Goal: Obtain resource: Obtain resource

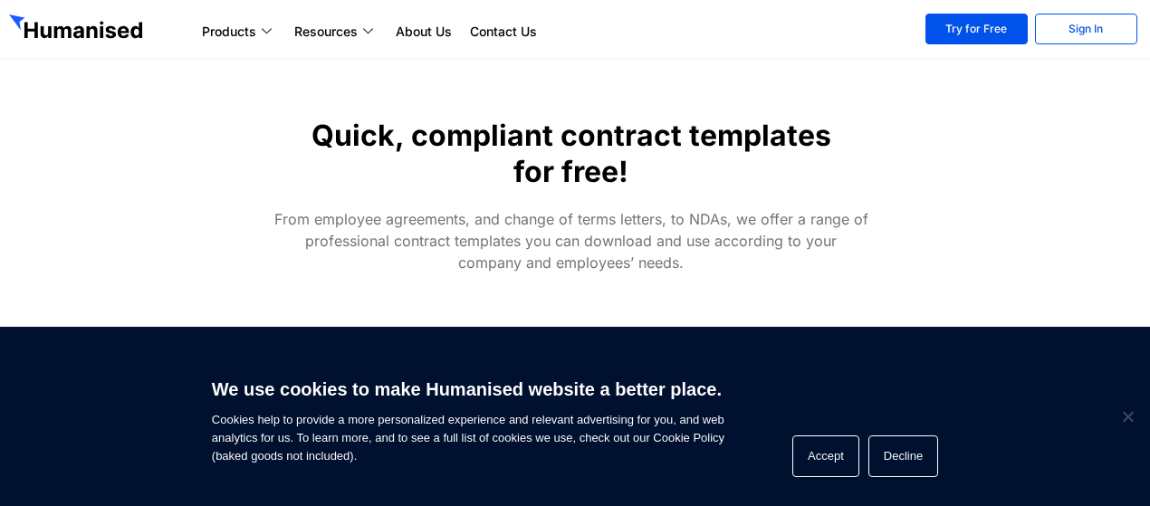
click at [503, 425] on span "We use cookies to make Humanised website a better place. Cookies help to provid…" at bounding box center [468, 417] width 513 height 98
click at [816, 466] on button "Accept" at bounding box center [825, 457] width 67 height 42
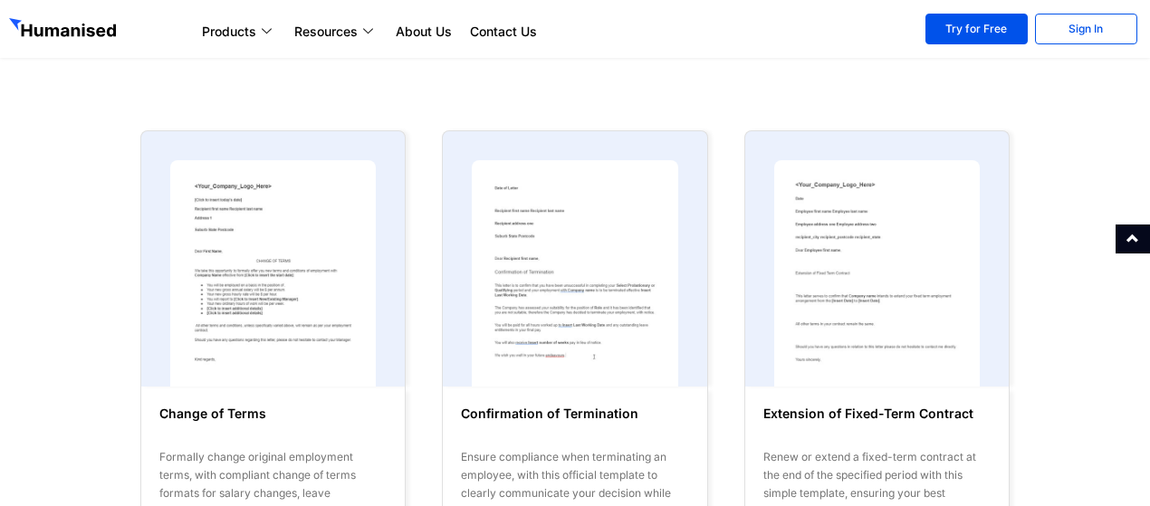
scroll to position [254, 0]
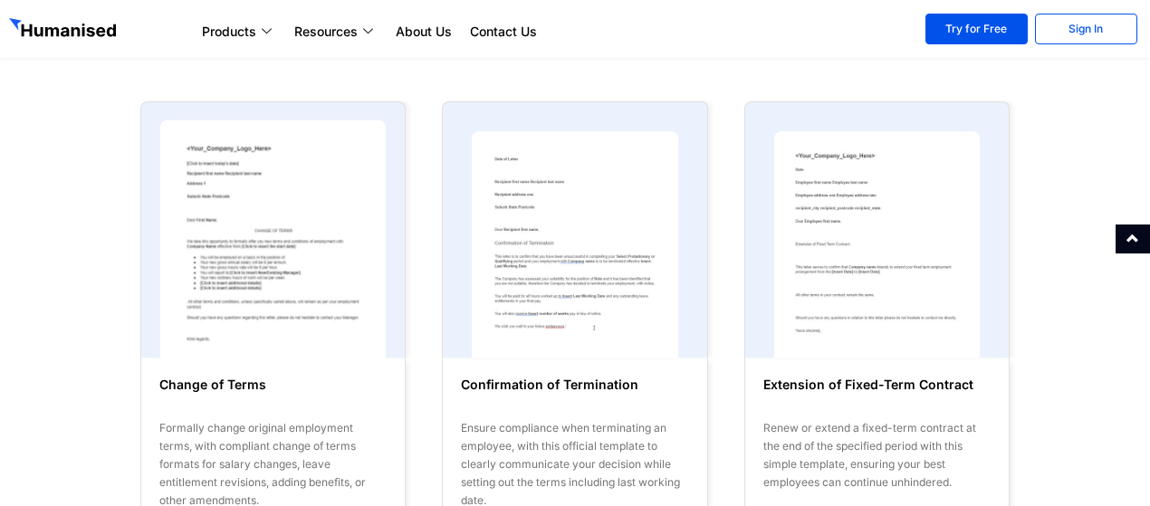
click at [301, 230] on img at bounding box center [273, 244] width 226 height 249
click at [239, 332] on img at bounding box center [273, 244] width 226 height 249
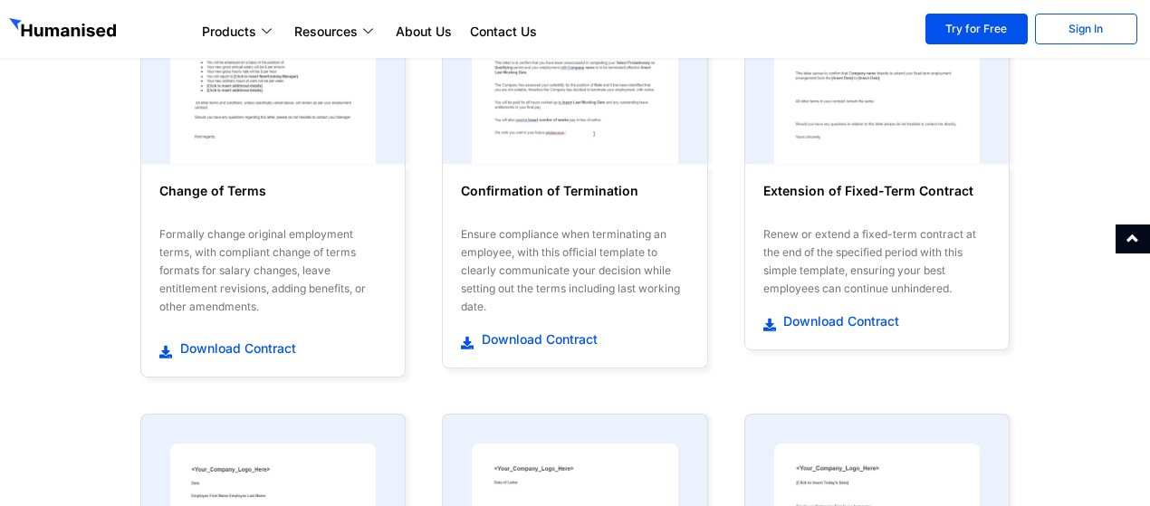
scroll to position [471, 0]
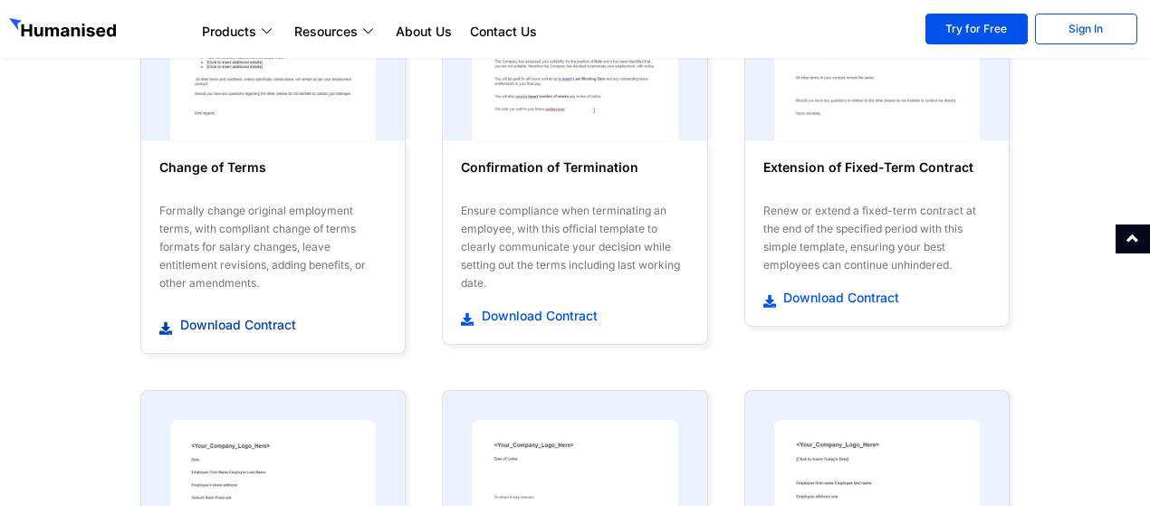
click at [235, 316] on span "Download Contract" at bounding box center [236, 325] width 120 height 18
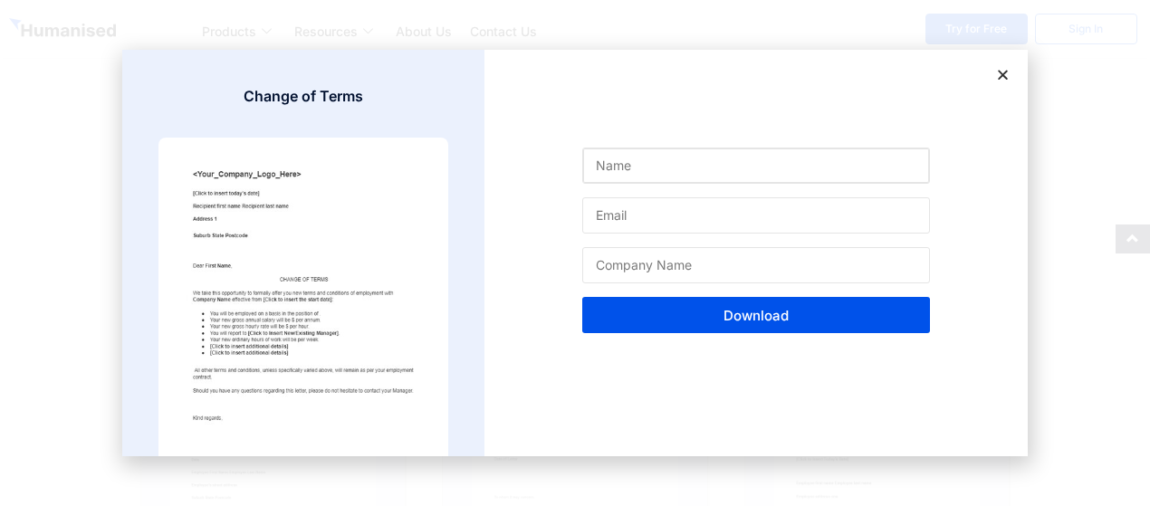
click at [655, 171] on input "Name" at bounding box center [756, 166] width 348 height 36
type input "teroz"
click at [660, 220] on input "Email" at bounding box center [756, 215] width 348 height 36
type input "[EMAIL_ADDRESS][DOMAIN_NAME]"
click at [688, 267] on input "Company Name" at bounding box center [756, 265] width 348 height 36
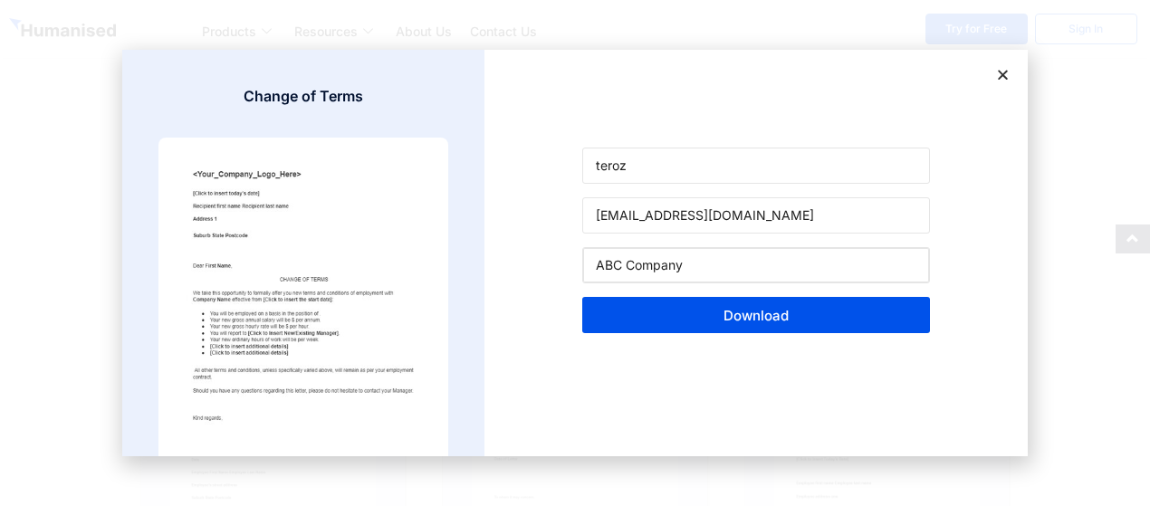
type input "ABC Company"
click at [681, 320] on span "Download" at bounding box center [756, 316] width 304 height 14
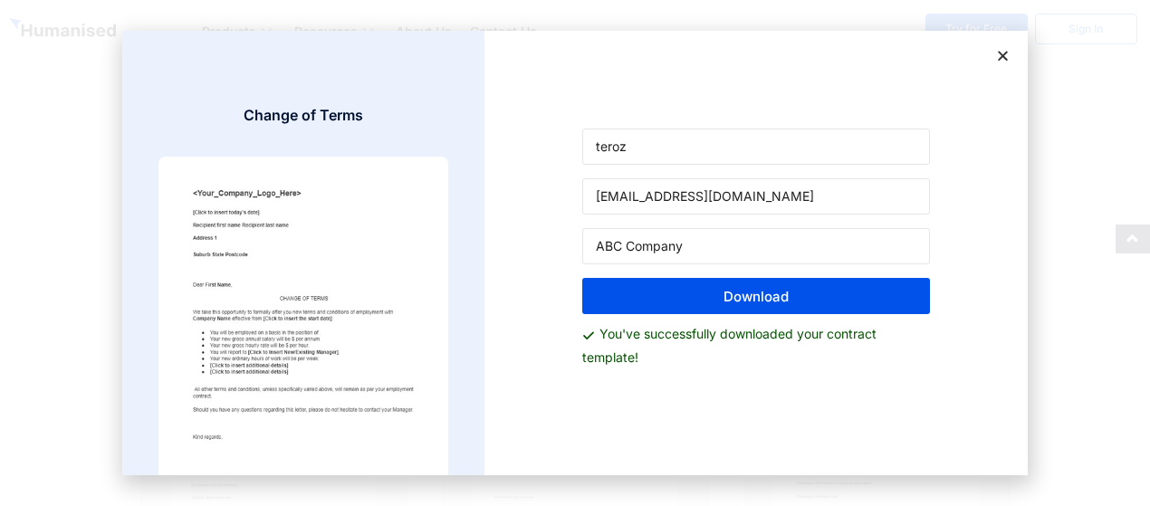
click at [373, 289] on img at bounding box center [303, 316] width 290 height 319
